Goal: Find specific page/section: Find specific page/section

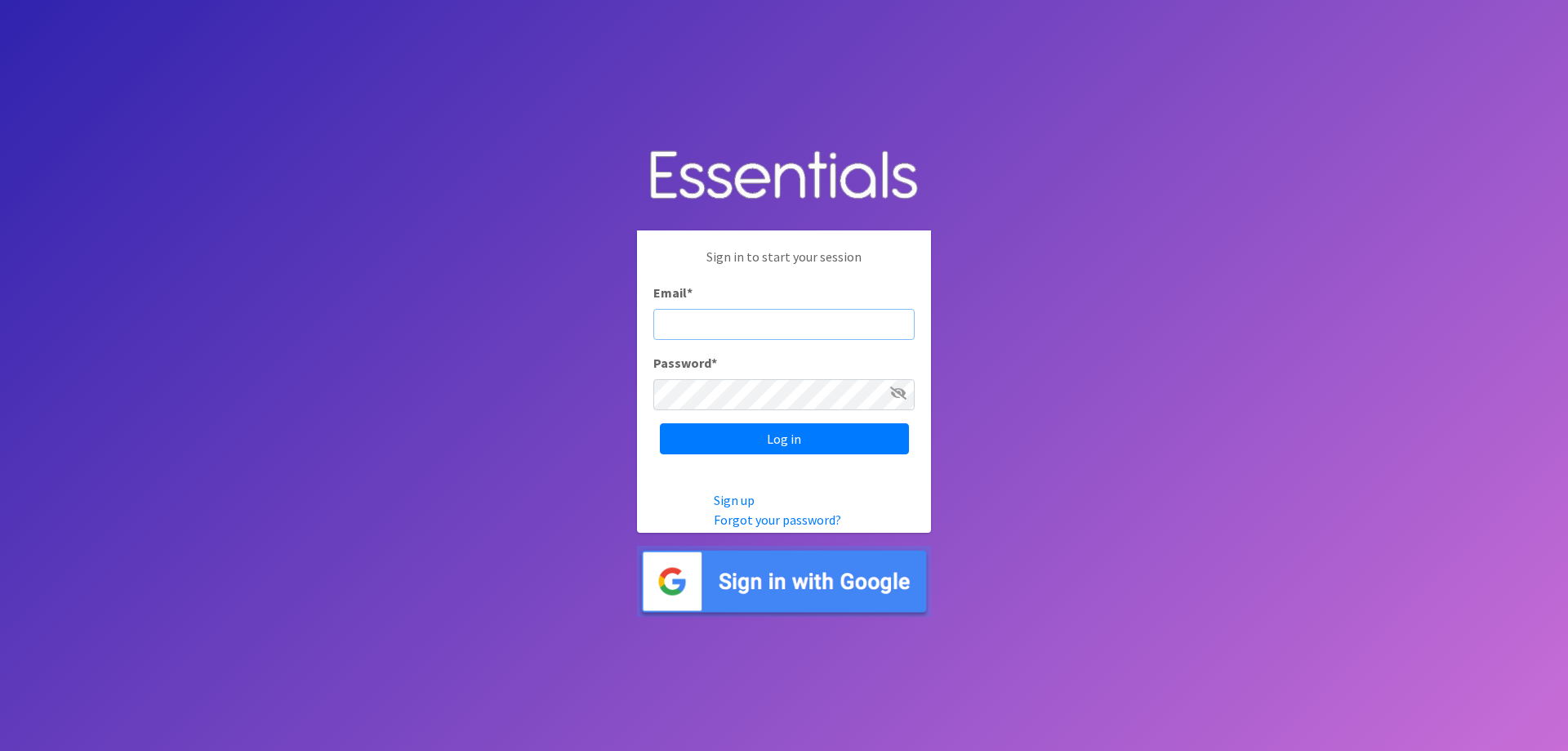
paste input "[EMAIL_ADDRESS][DOMAIN_NAME]"
type input "[EMAIL_ADDRESS][DOMAIN_NAME]"
click at [898, 395] on icon at bounding box center [899, 393] width 17 height 13
click at [858, 435] on input "Log in" at bounding box center [784, 438] width 249 height 31
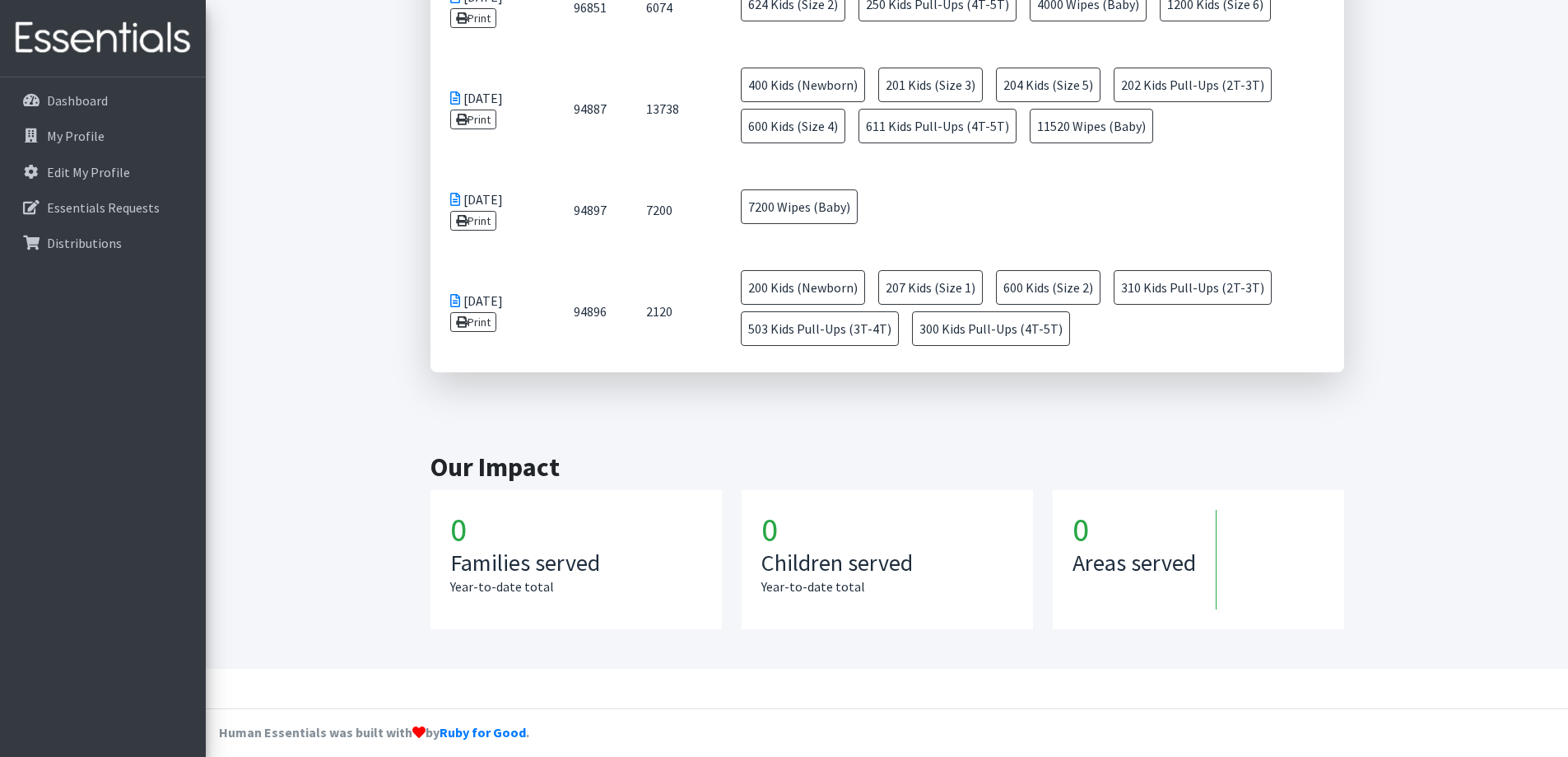
scroll to position [1035, 0]
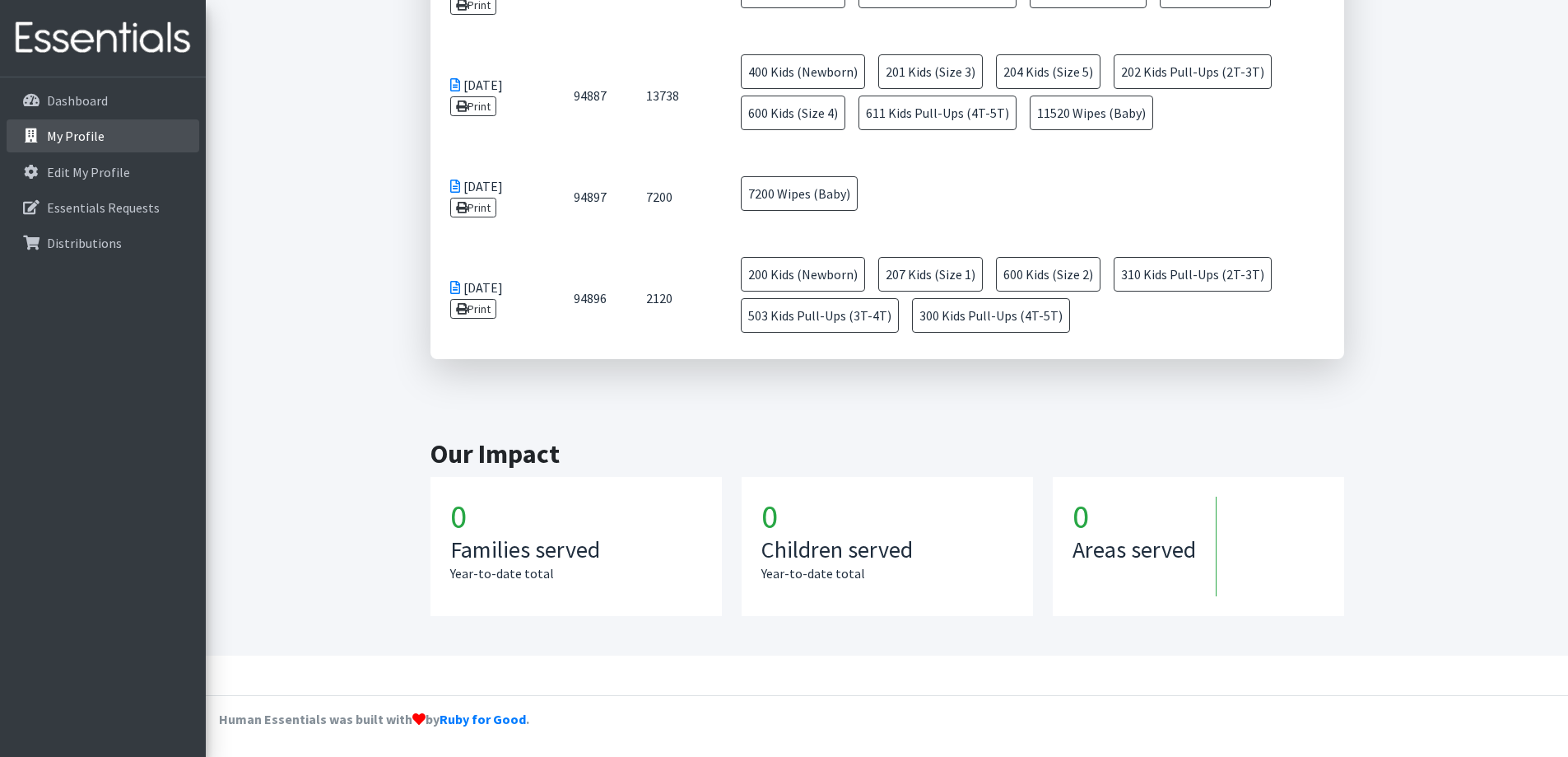
click at [64, 138] on p "My Profile" at bounding box center [76, 136] width 58 height 17
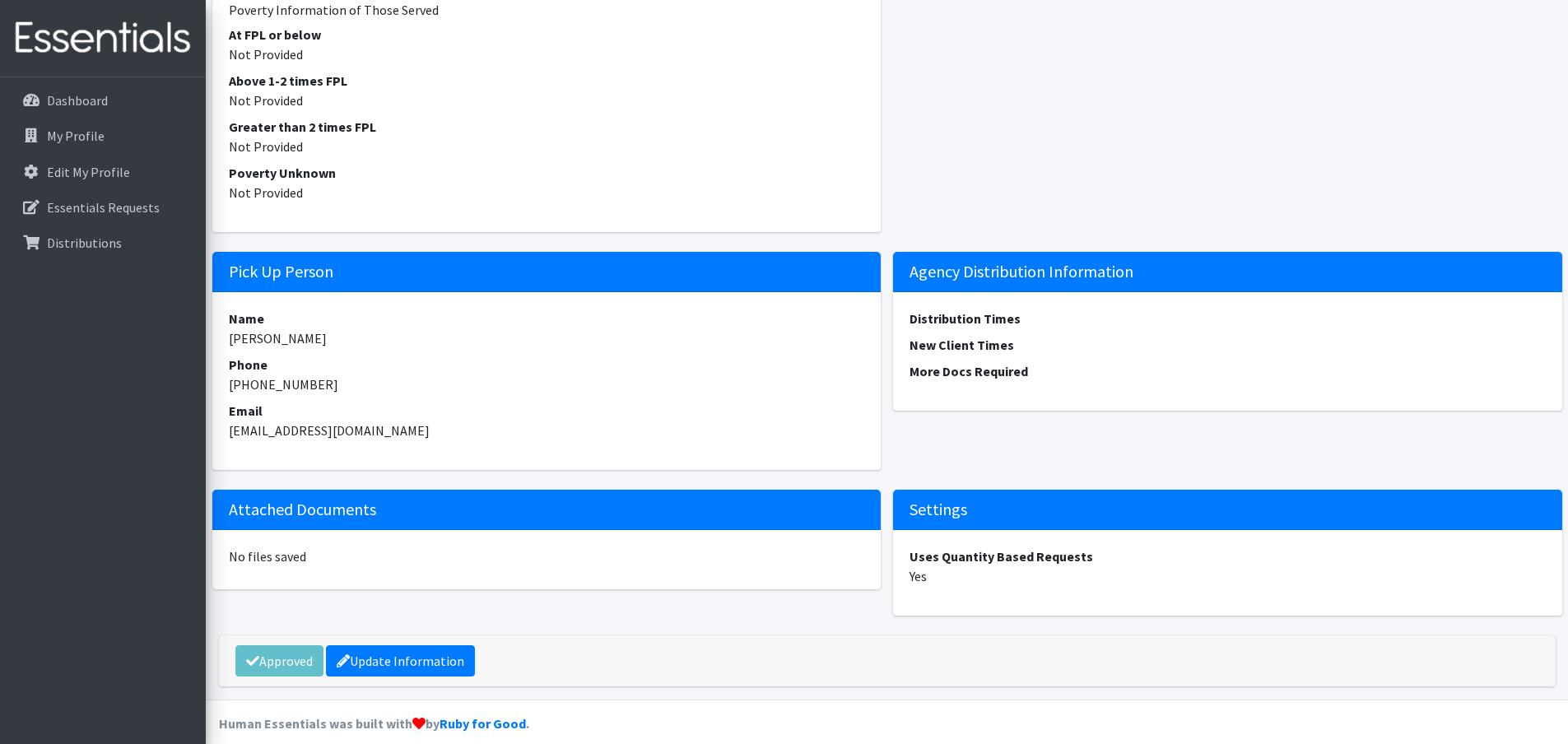
scroll to position [2014, 0]
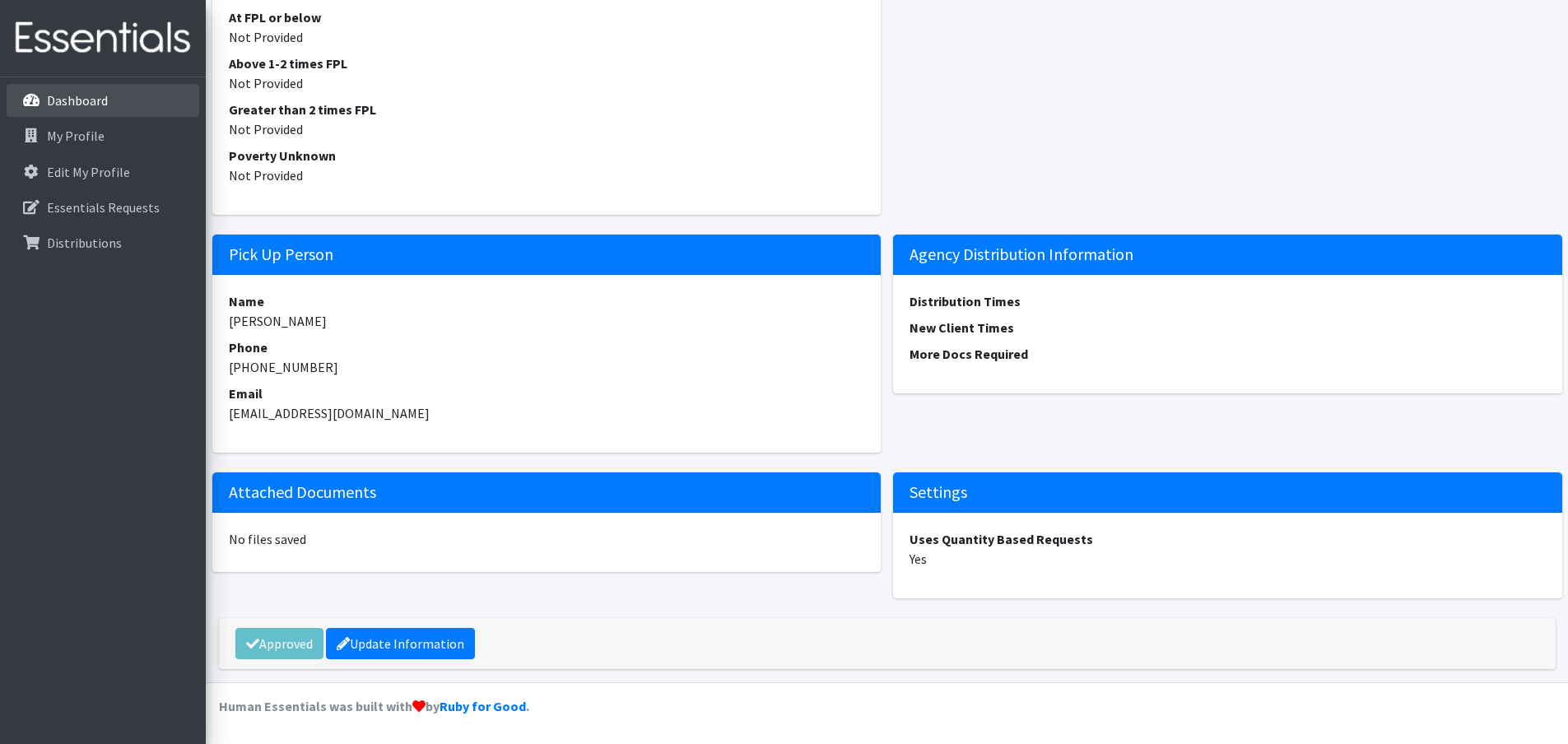
click at [92, 102] on p "Dashboard" at bounding box center [77, 100] width 61 height 17
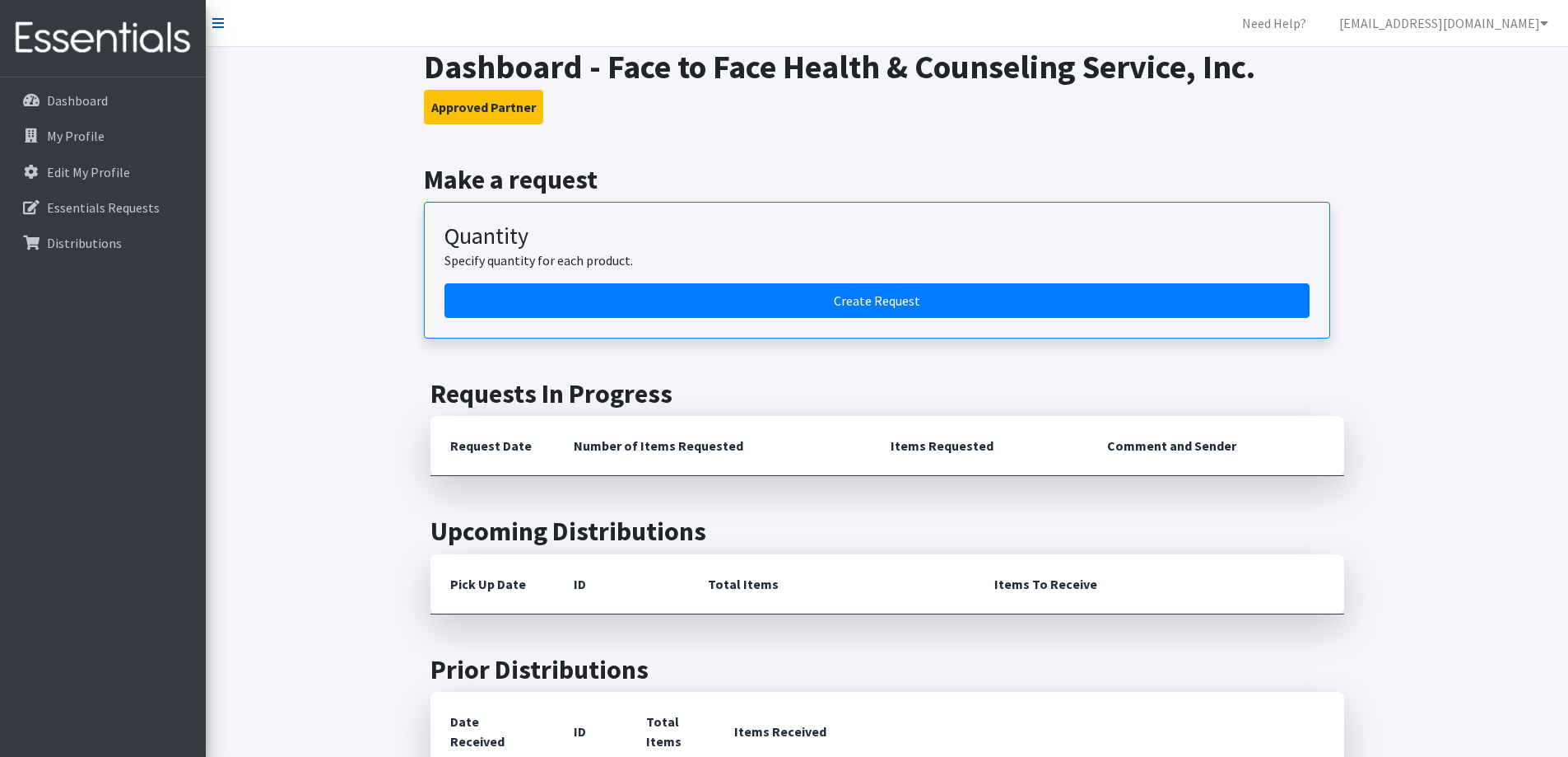
click at [221, 25] on icon at bounding box center [218, 23] width 11 height 13
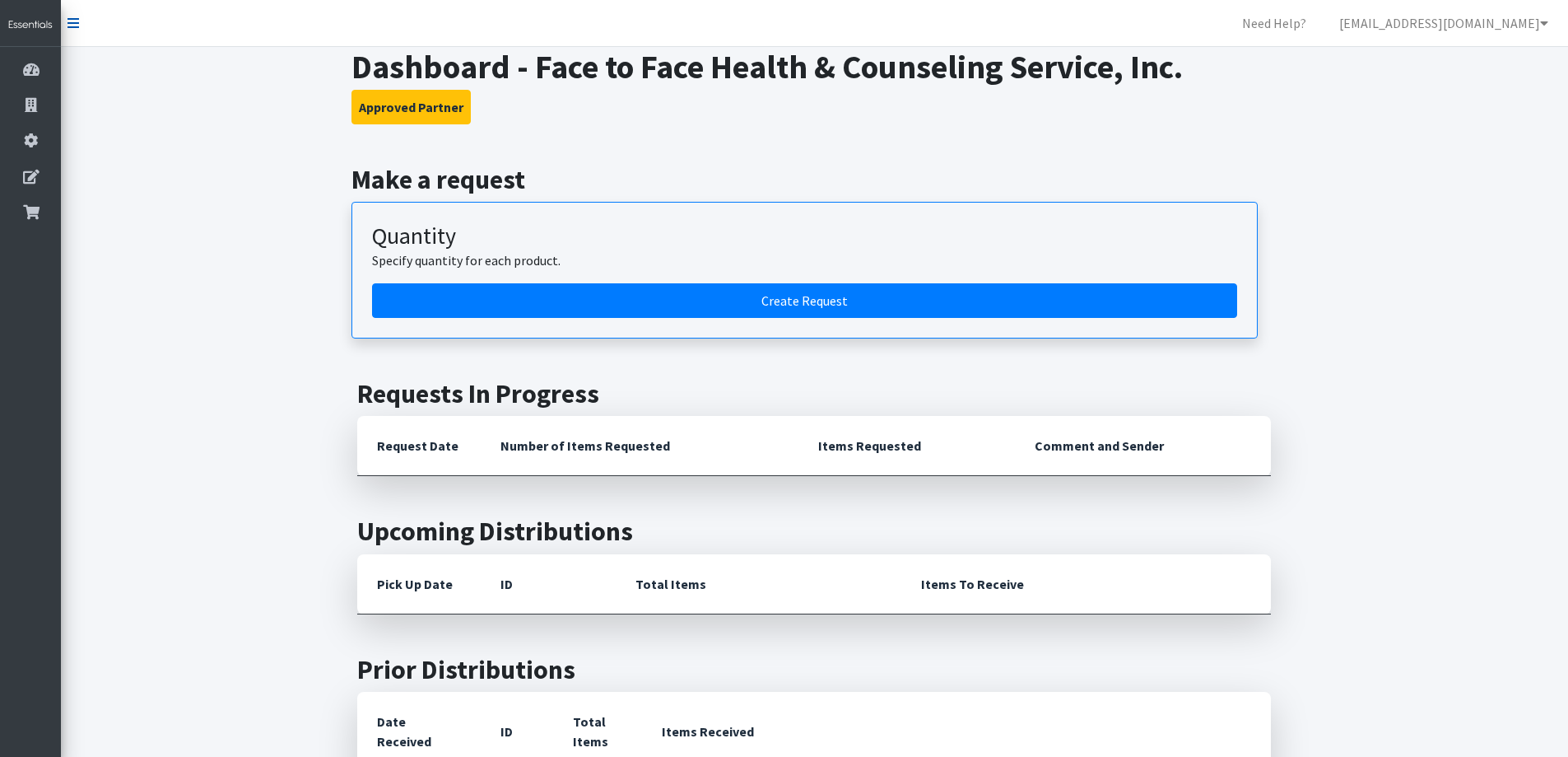
click at [72, 23] on icon at bounding box center [73, 23] width 11 height 13
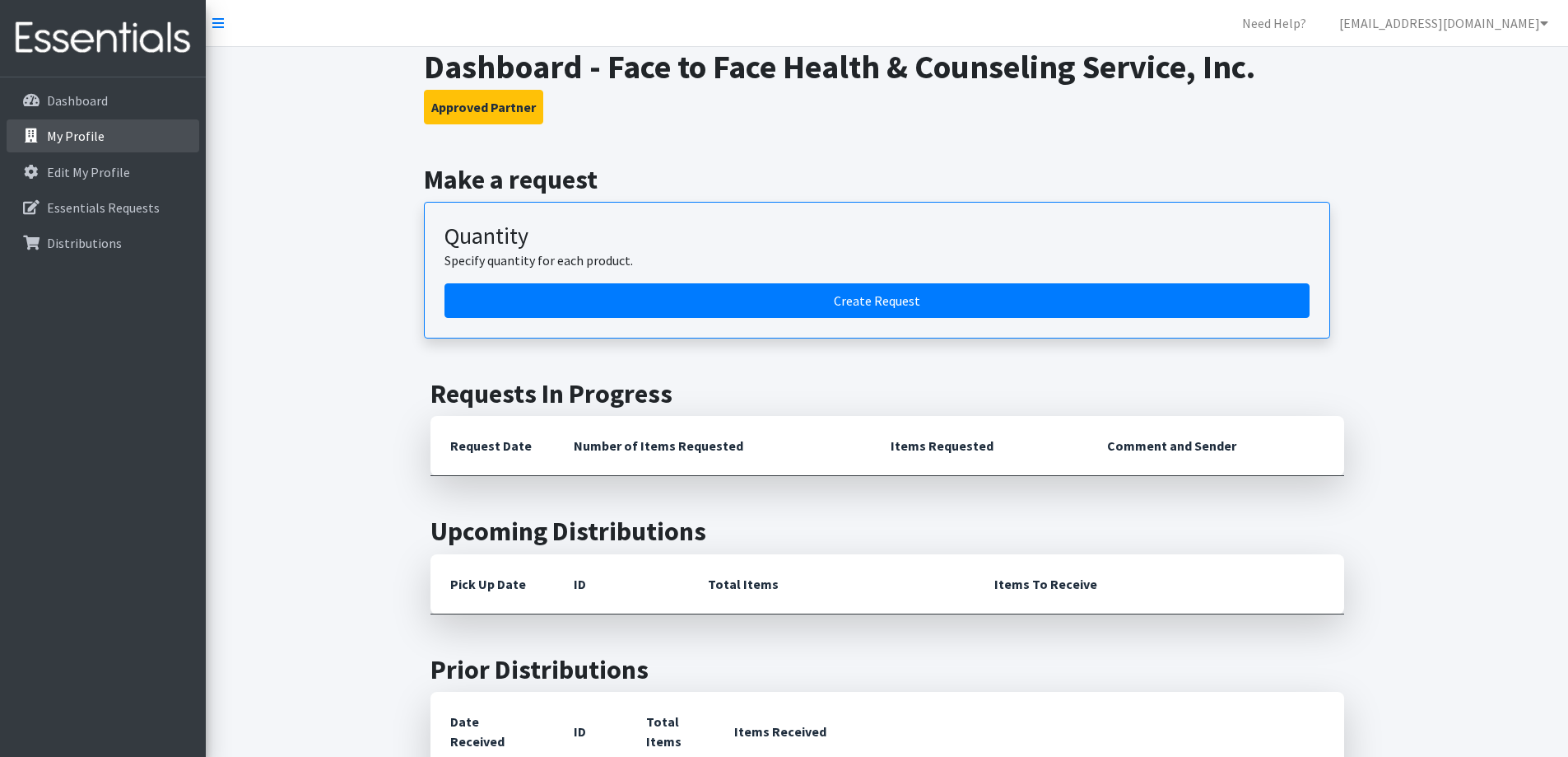
click at [67, 130] on p "My Profile" at bounding box center [76, 136] width 58 height 17
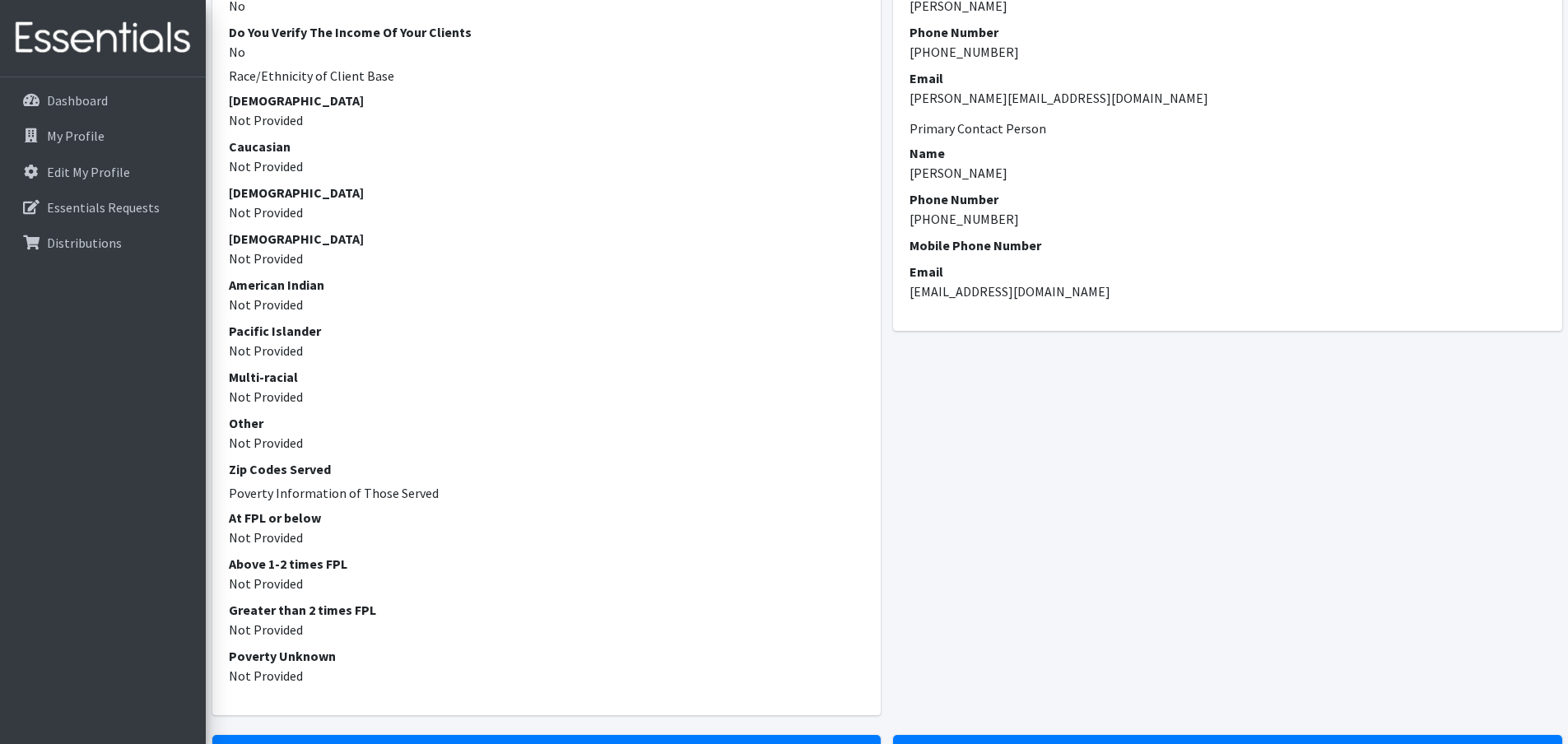
scroll to position [1812, 0]
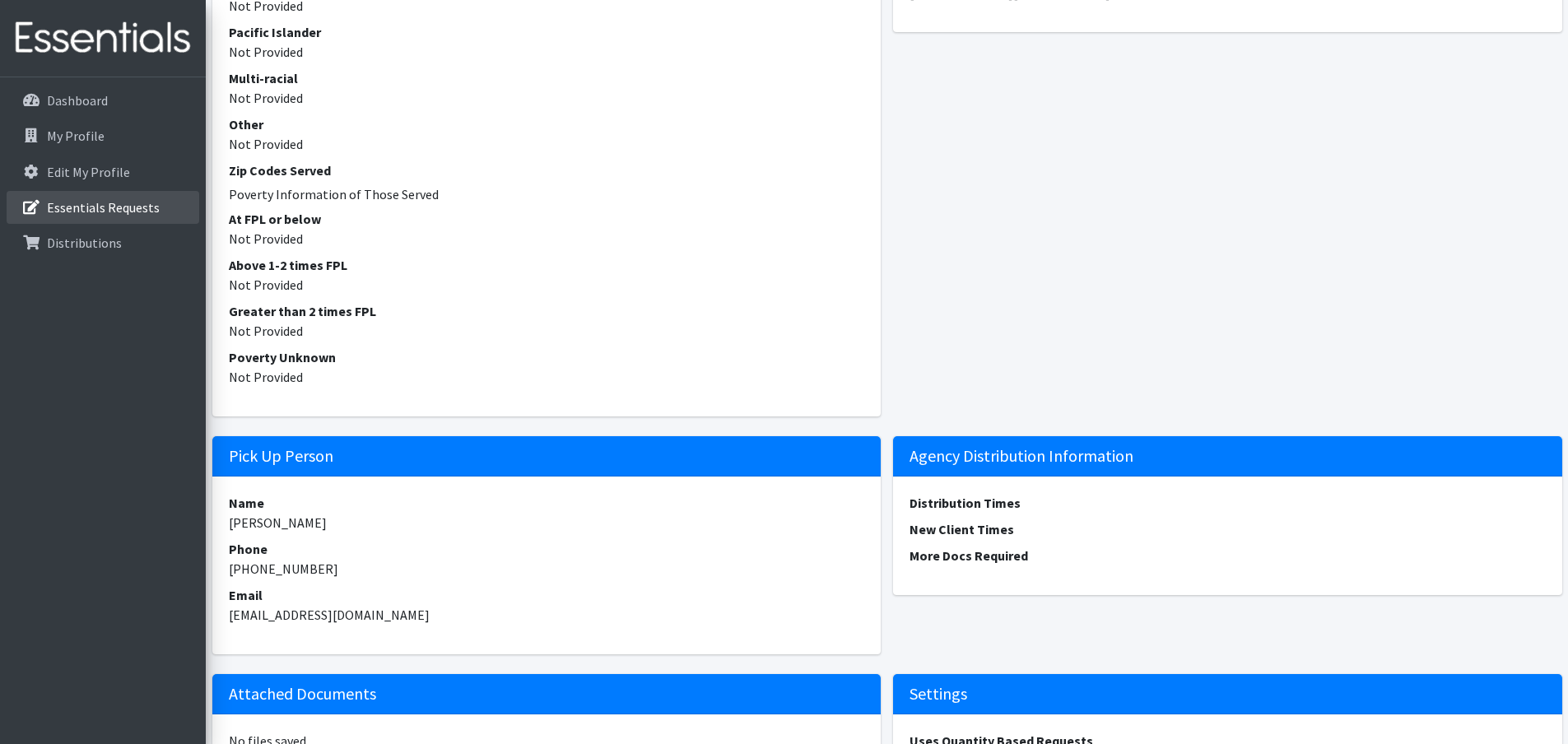
click at [108, 201] on p "Essentials Requests" at bounding box center [103, 208] width 112 height 17
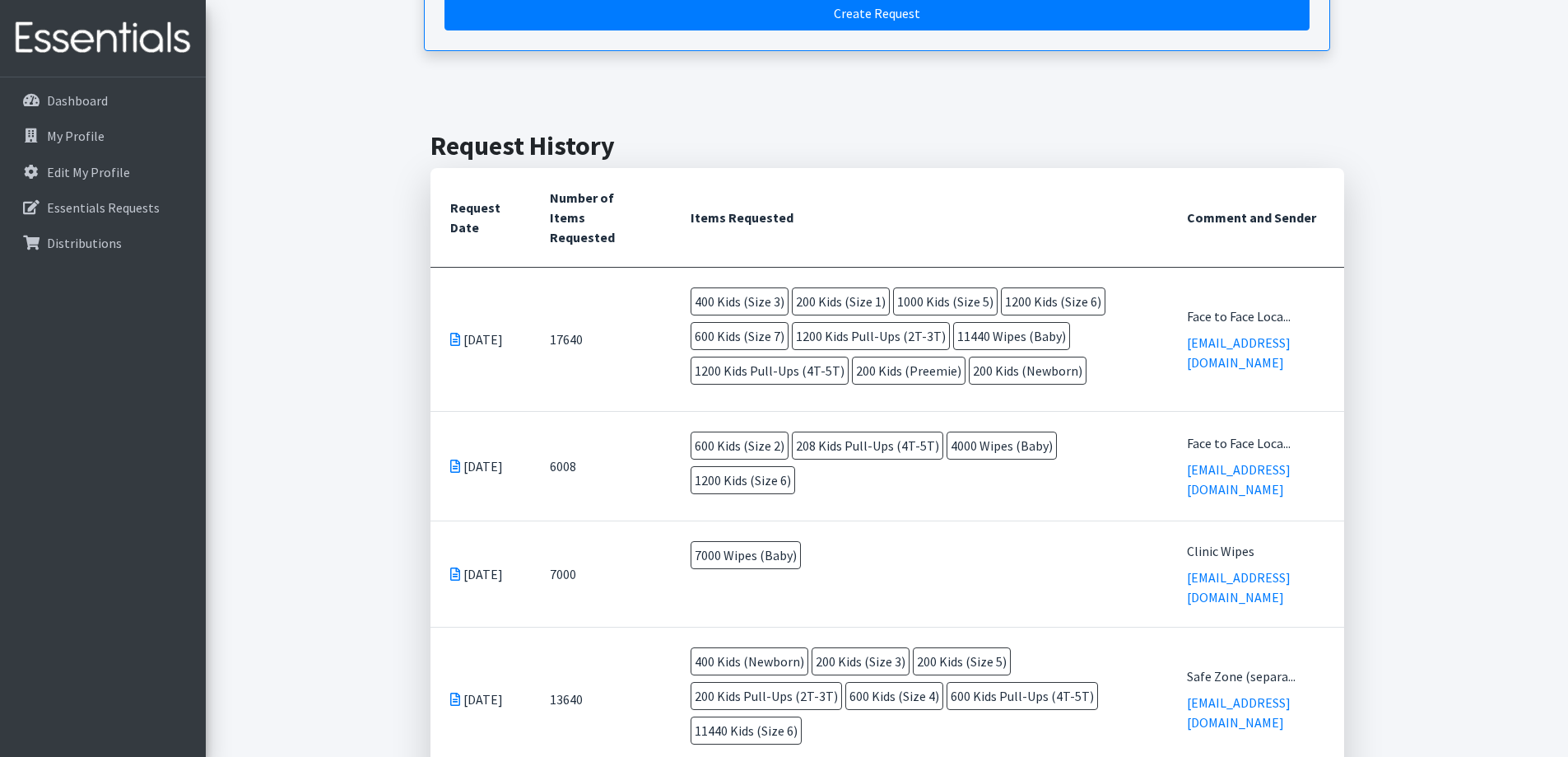
scroll to position [330, 0]
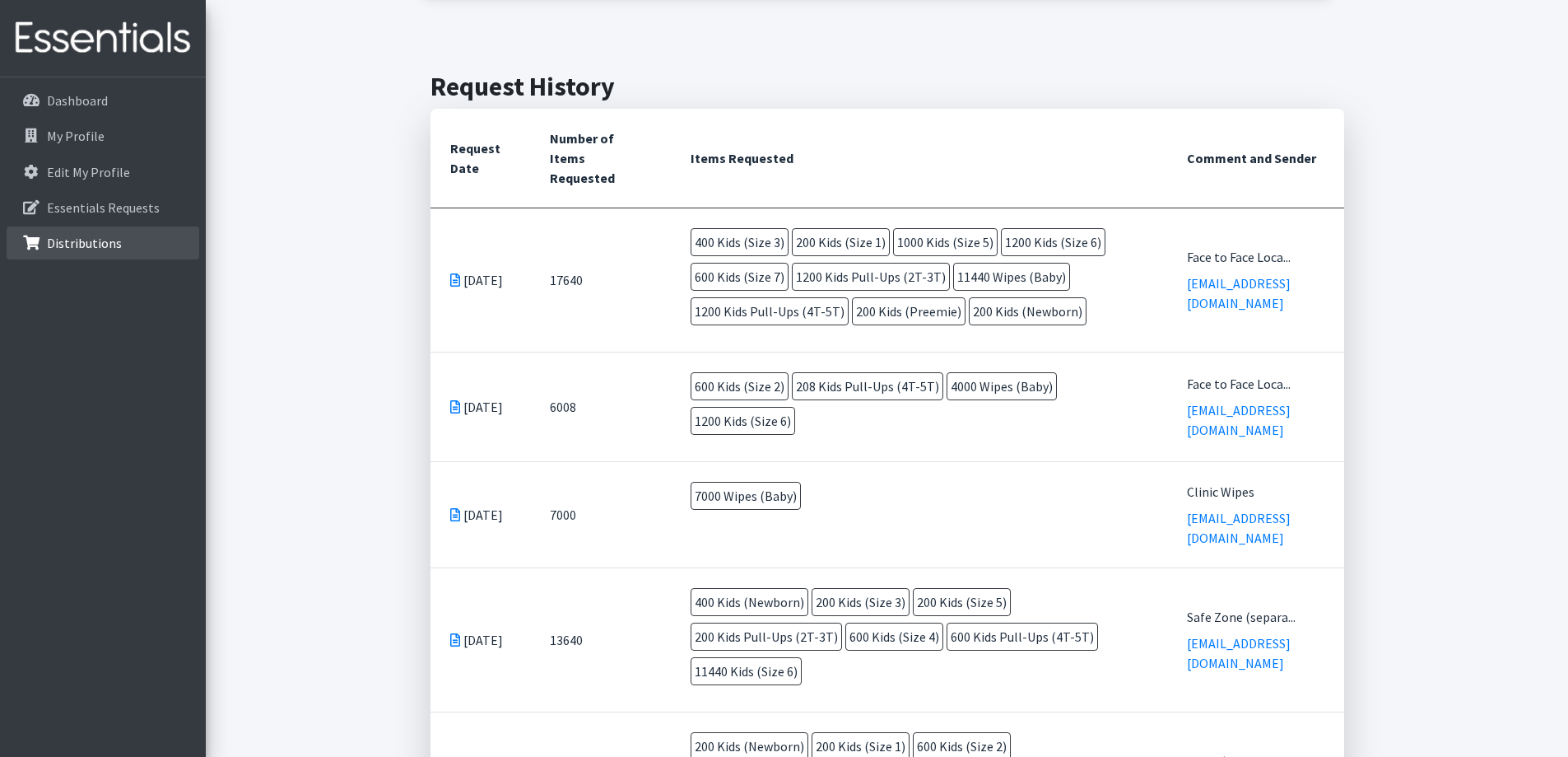
click at [125, 240] on link "Distributions" at bounding box center [103, 243] width 193 height 33
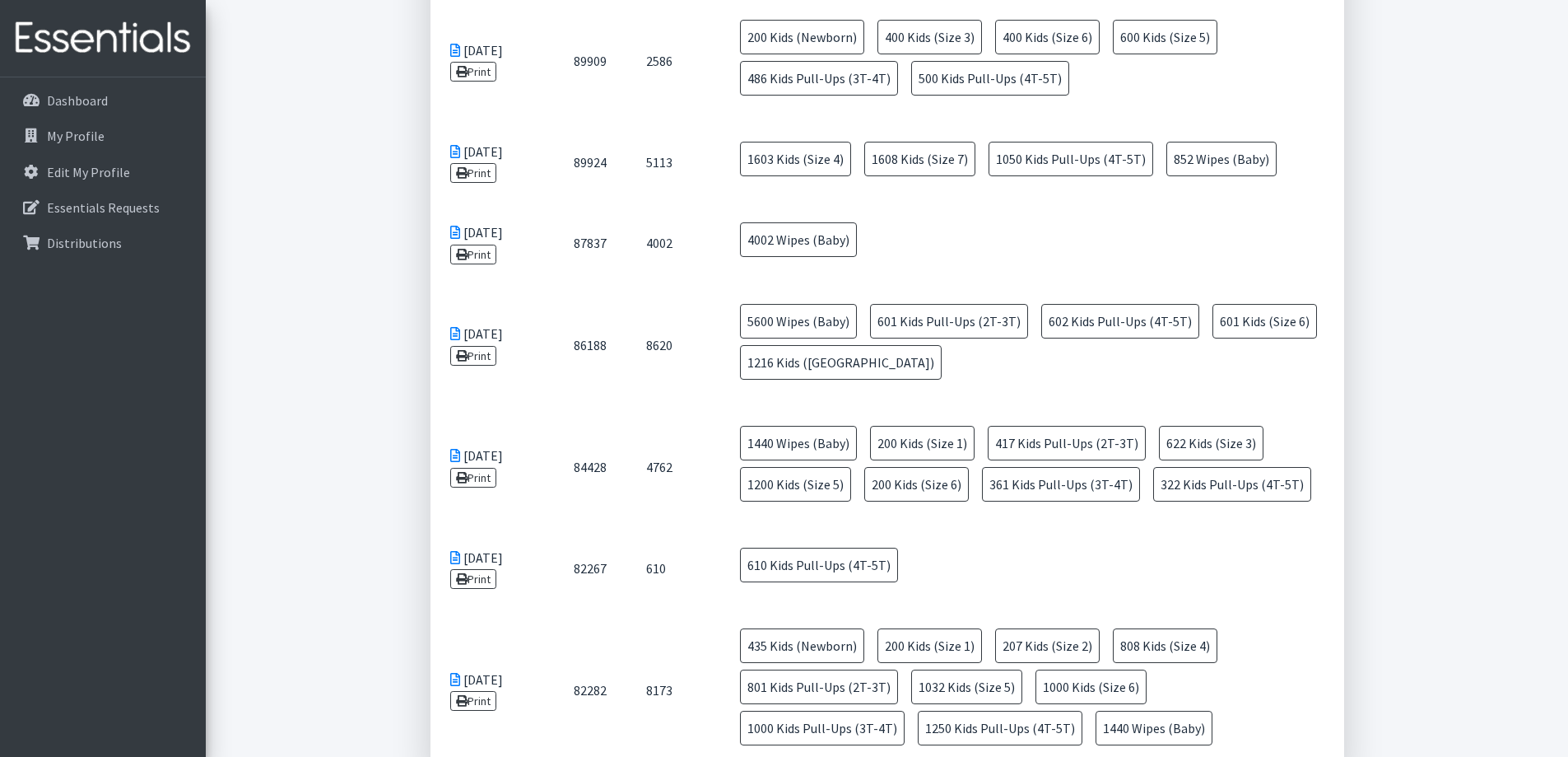
scroll to position [1227, 0]
